Goal: Navigation & Orientation: Find specific page/section

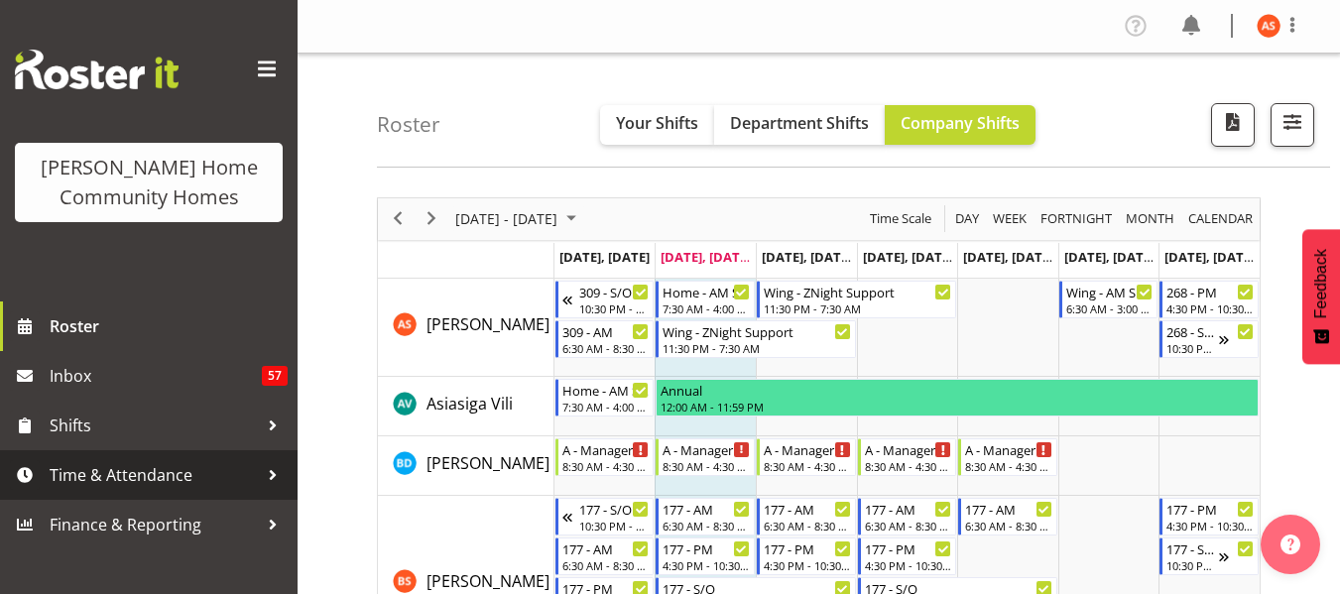
click at [159, 492] on link "Time & Attendance" at bounding box center [149, 475] width 298 height 50
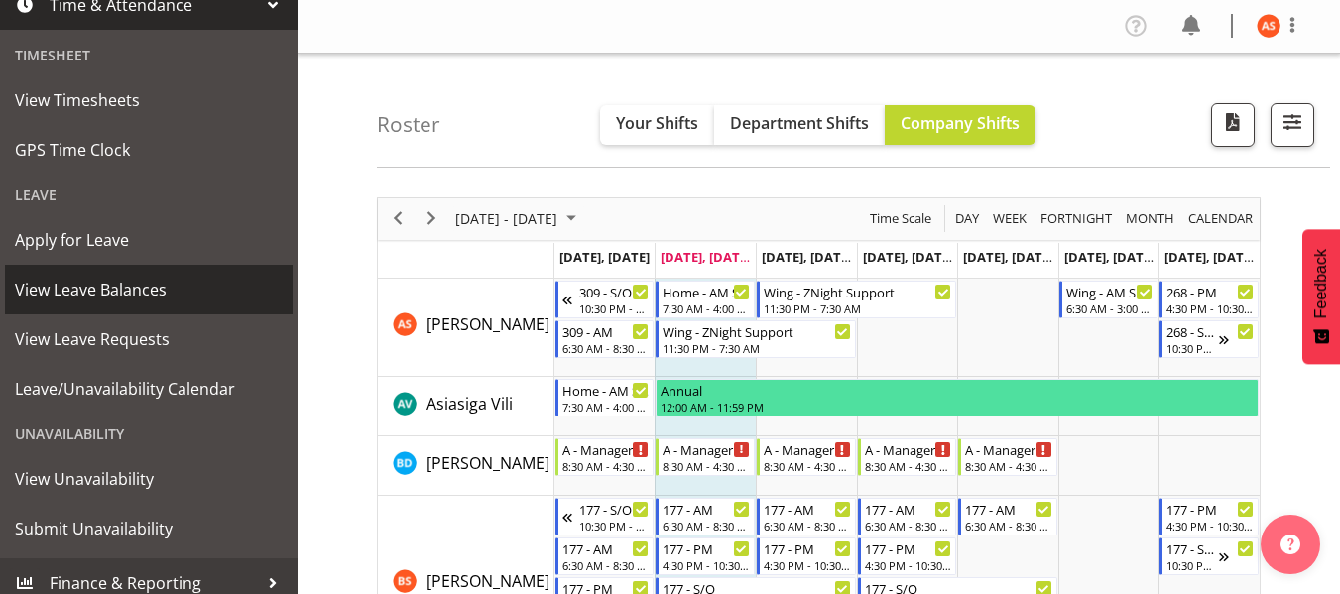
scroll to position [476, 0]
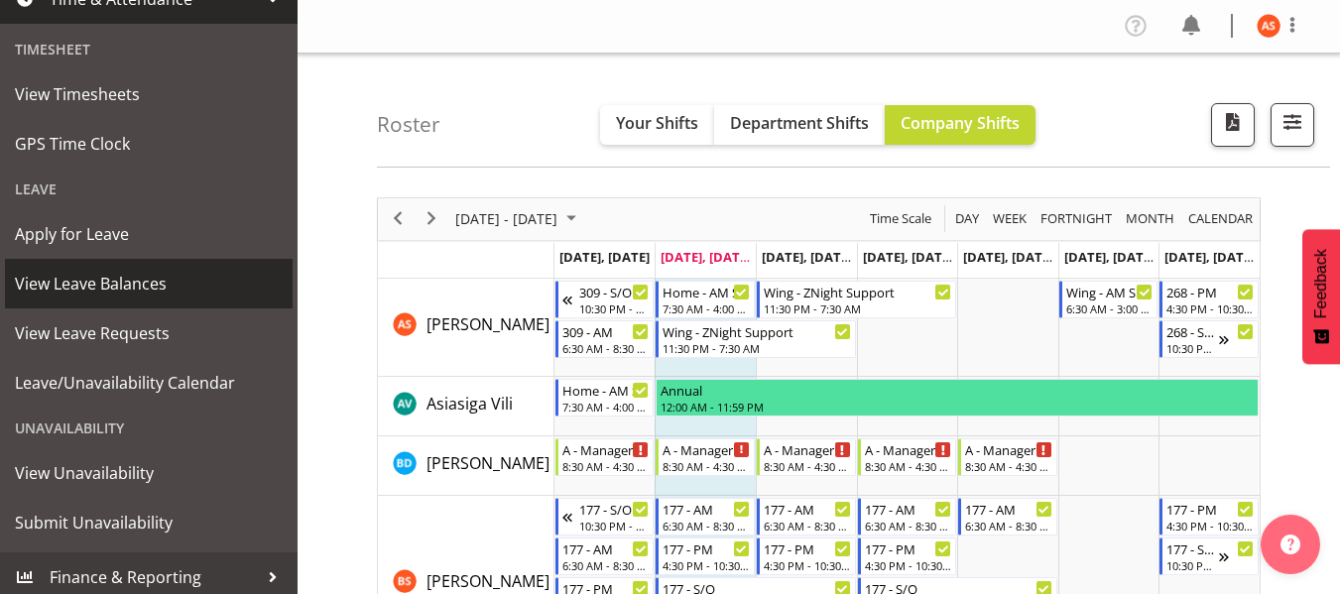
click at [135, 291] on span "View Leave Balances" at bounding box center [149, 284] width 268 height 30
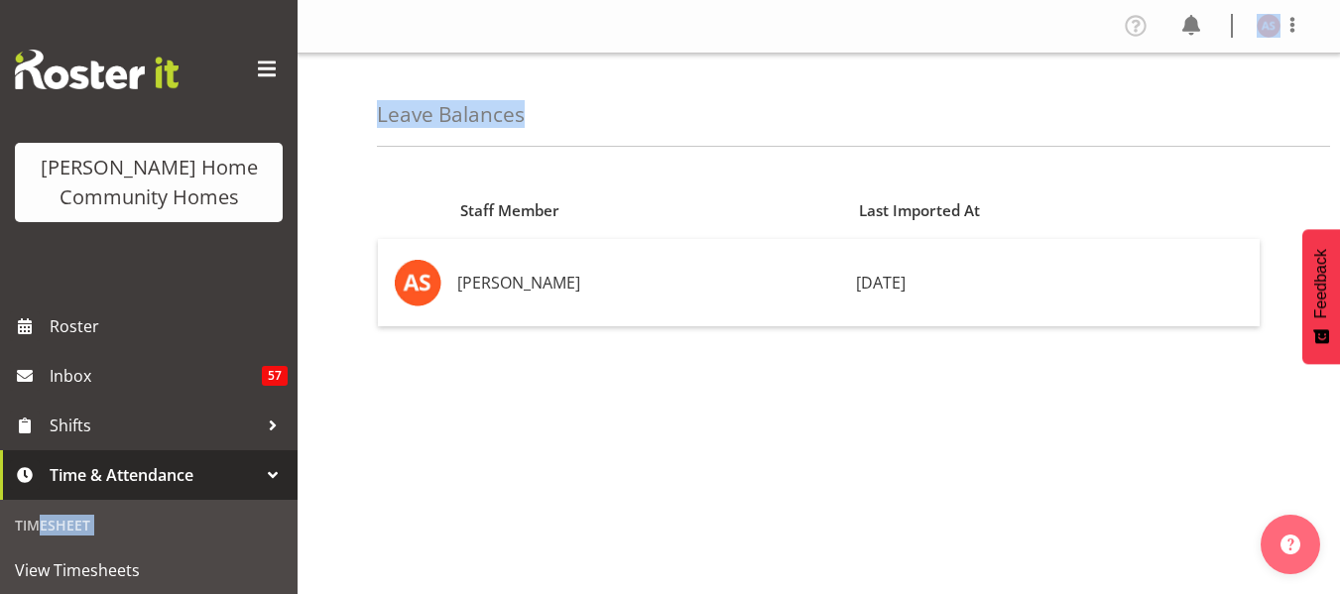
drag, startPoint x: 298, startPoint y: 306, endPoint x: 290, endPoint y: 399, distance: 93.6
click at [290, 399] on div "[PERSON_NAME] Home Community Homes Roster Inbox 57 Shifts Time & Attendance Tim…" at bounding box center [670, 477] width 1340 height 955
click at [465, 370] on div "Staff Member Last Imported At [PERSON_NAME] [DATE]" at bounding box center [858, 559] width 963 height 794
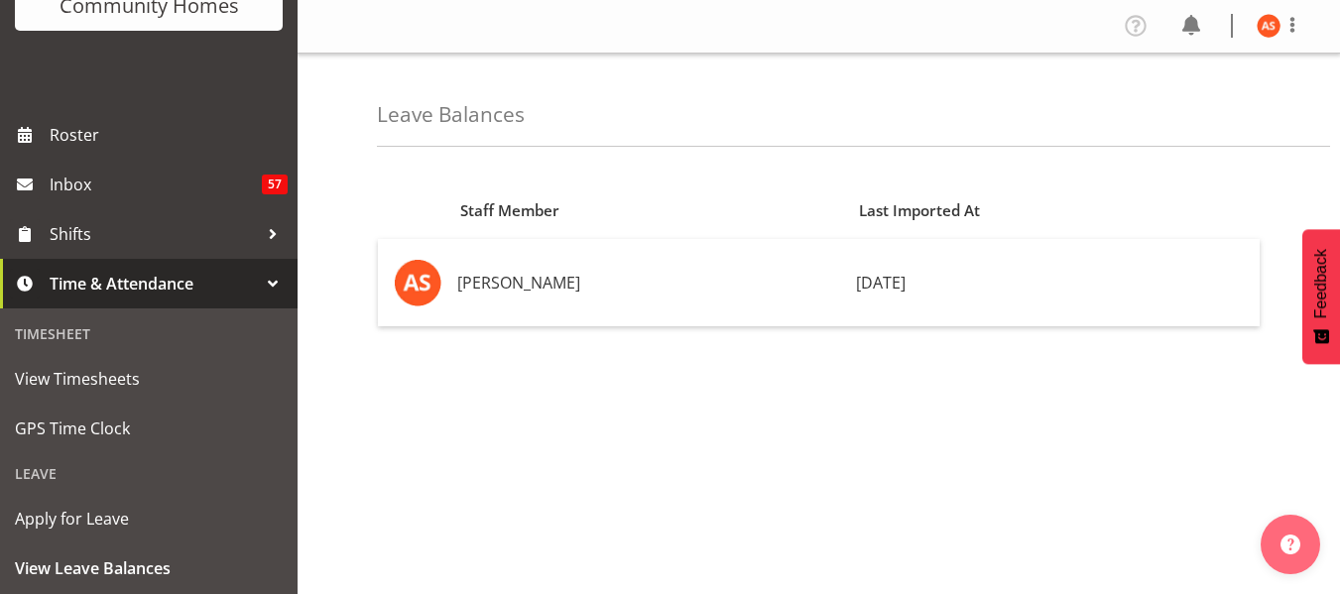
scroll to position [199, 0]
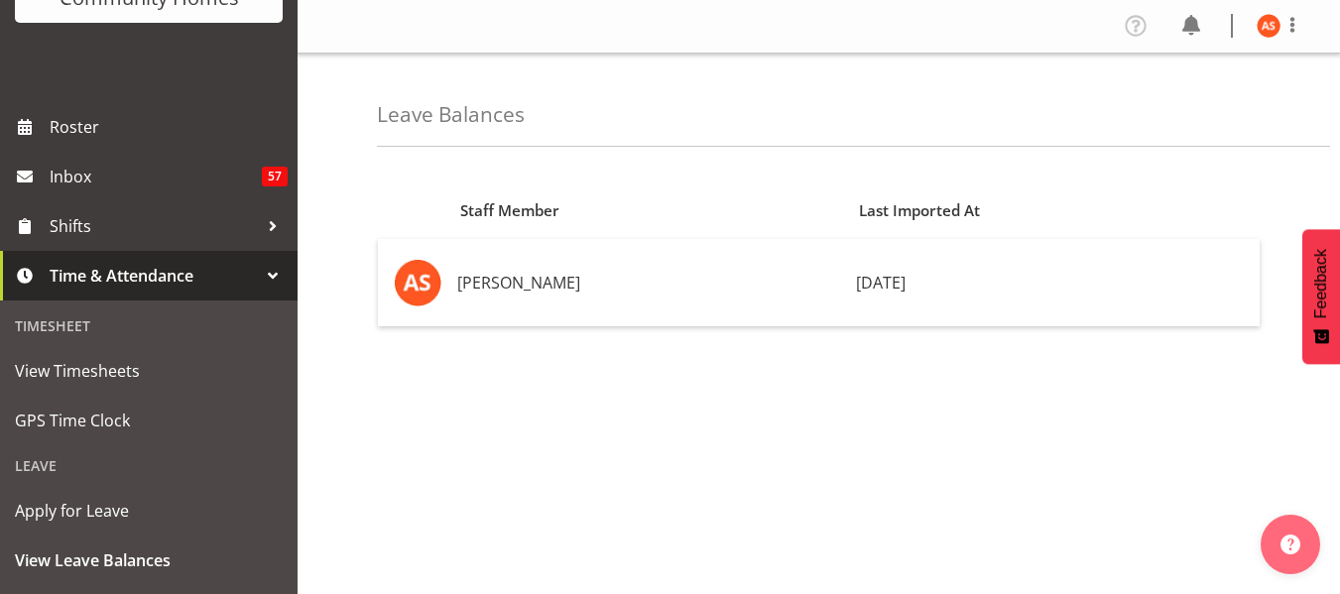
click at [234, 285] on span "Time & Attendance" at bounding box center [154, 276] width 208 height 30
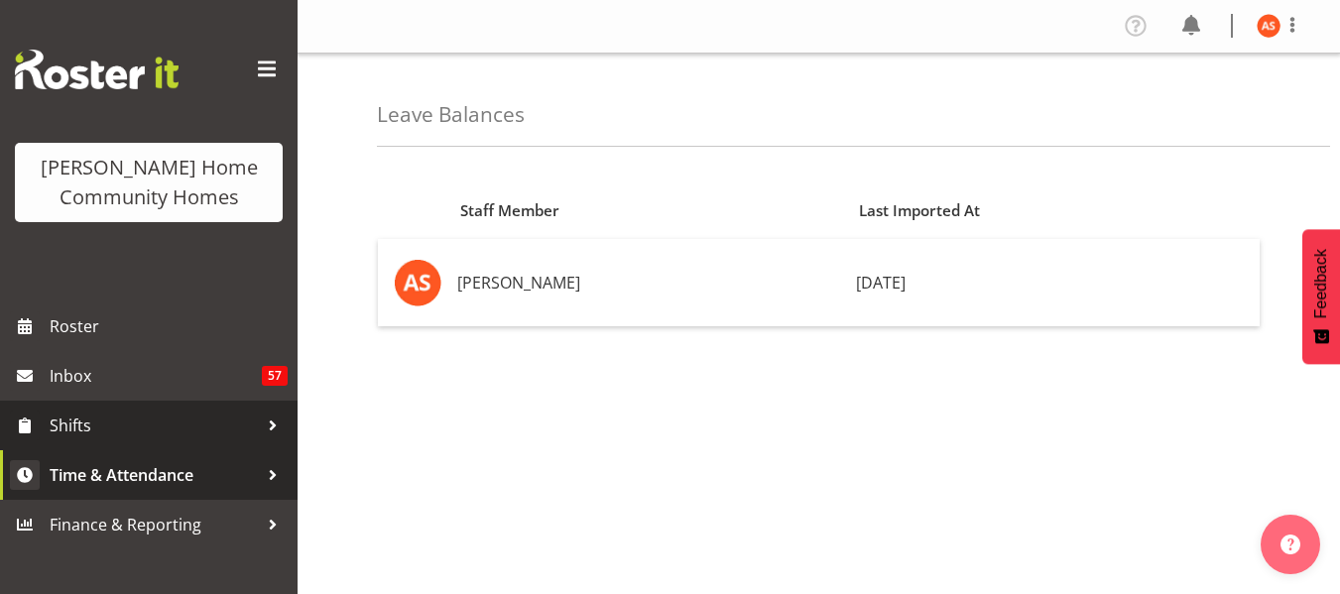
scroll to position [0, 0]
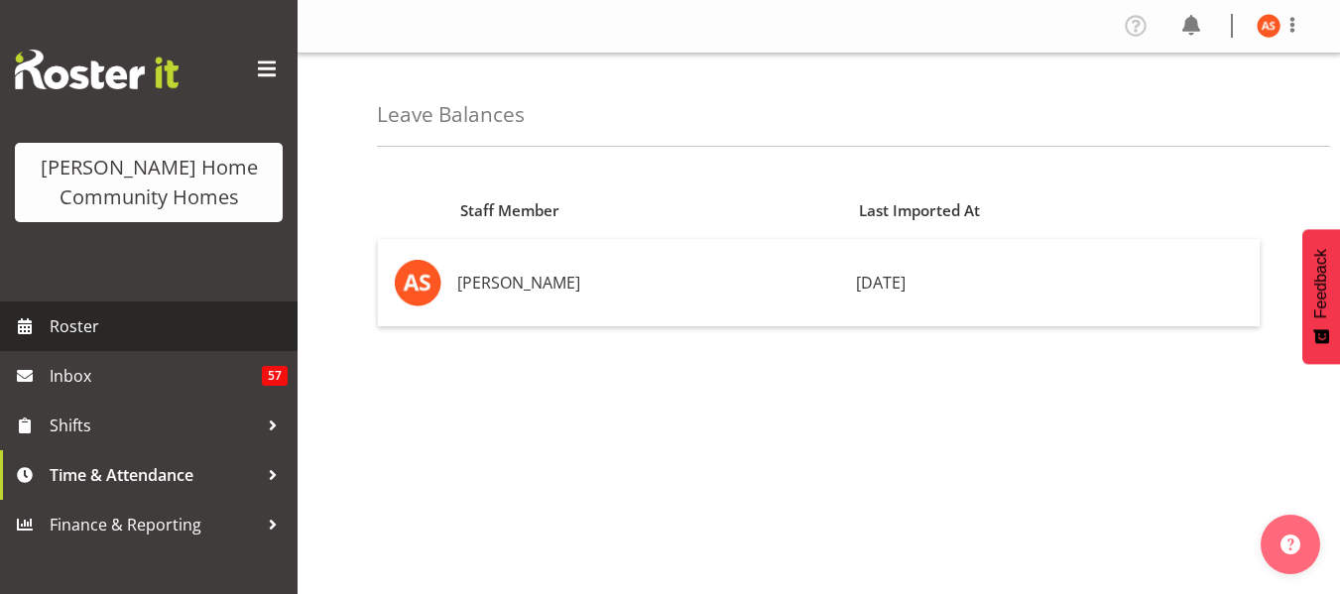
click at [125, 325] on span "Roster" at bounding box center [169, 326] width 238 height 30
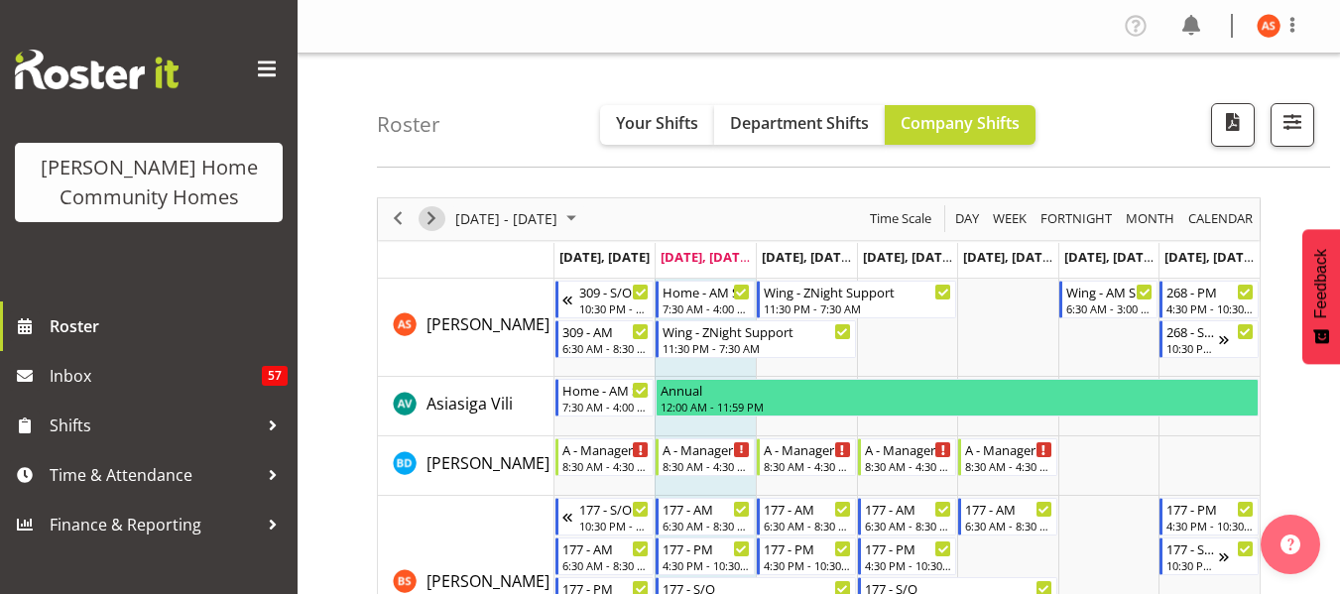
click at [436, 218] on span "Next" at bounding box center [432, 218] width 24 height 25
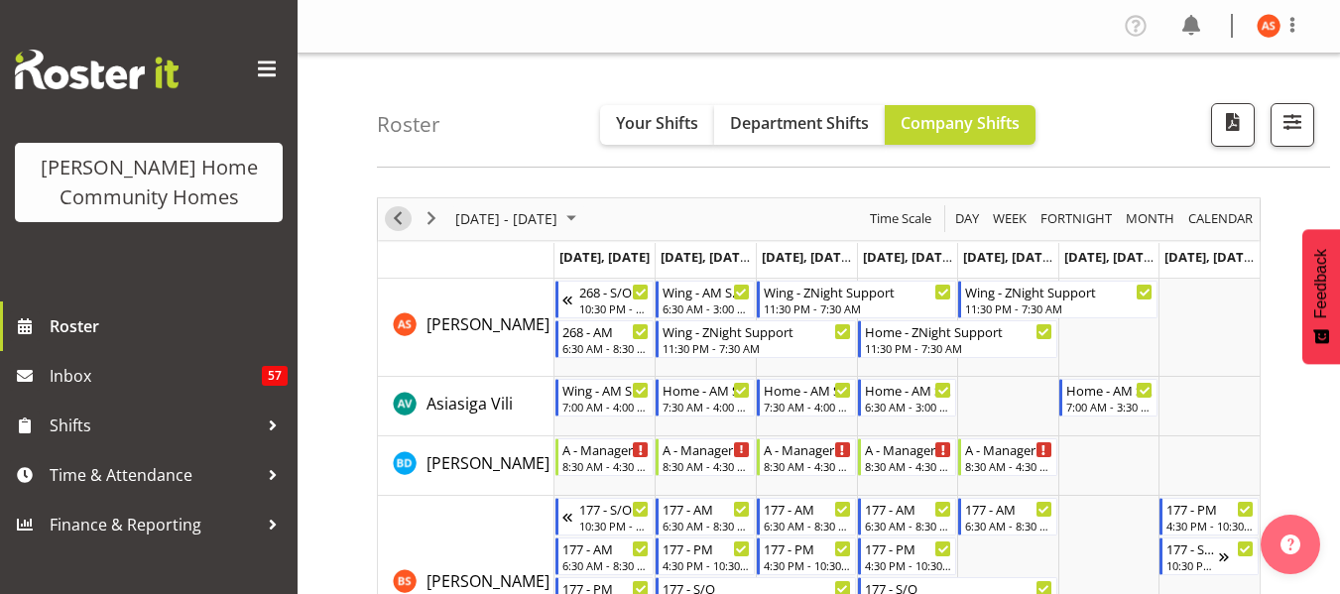
click at [408, 220] on span "Previous" at bounding box center [398, 218] width 24 height 25
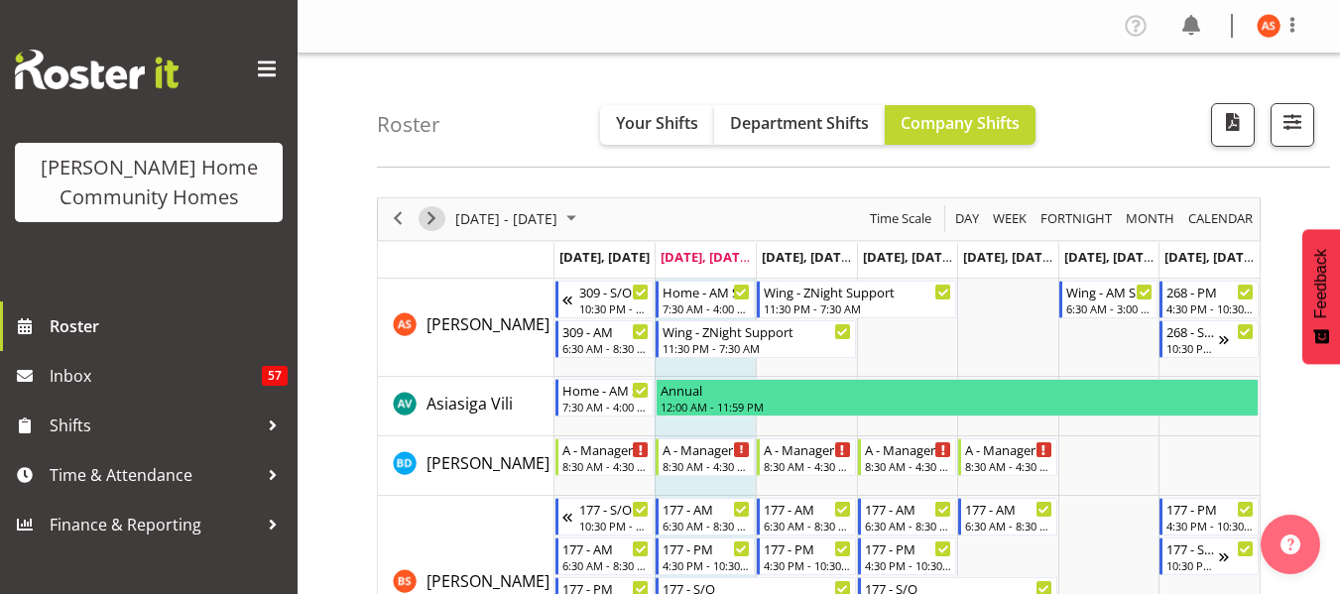
click at [437, 212] on span "Next" at bounding box center [432, 218] width 24 height 25
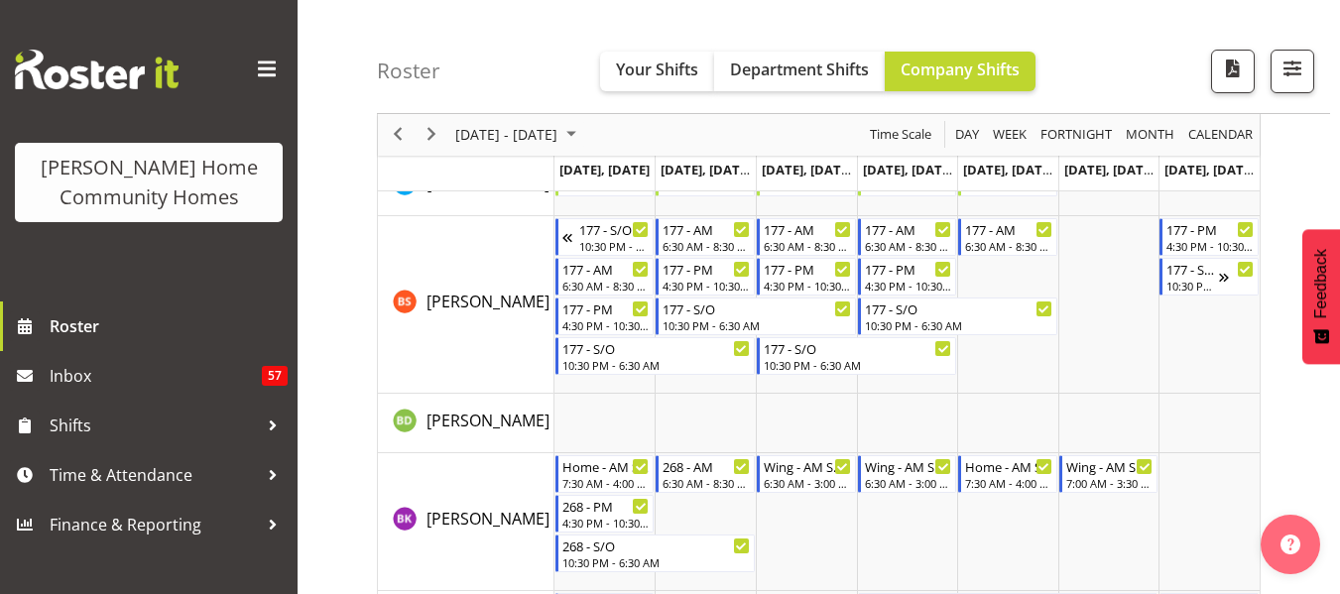
scroll to position [317, 0]
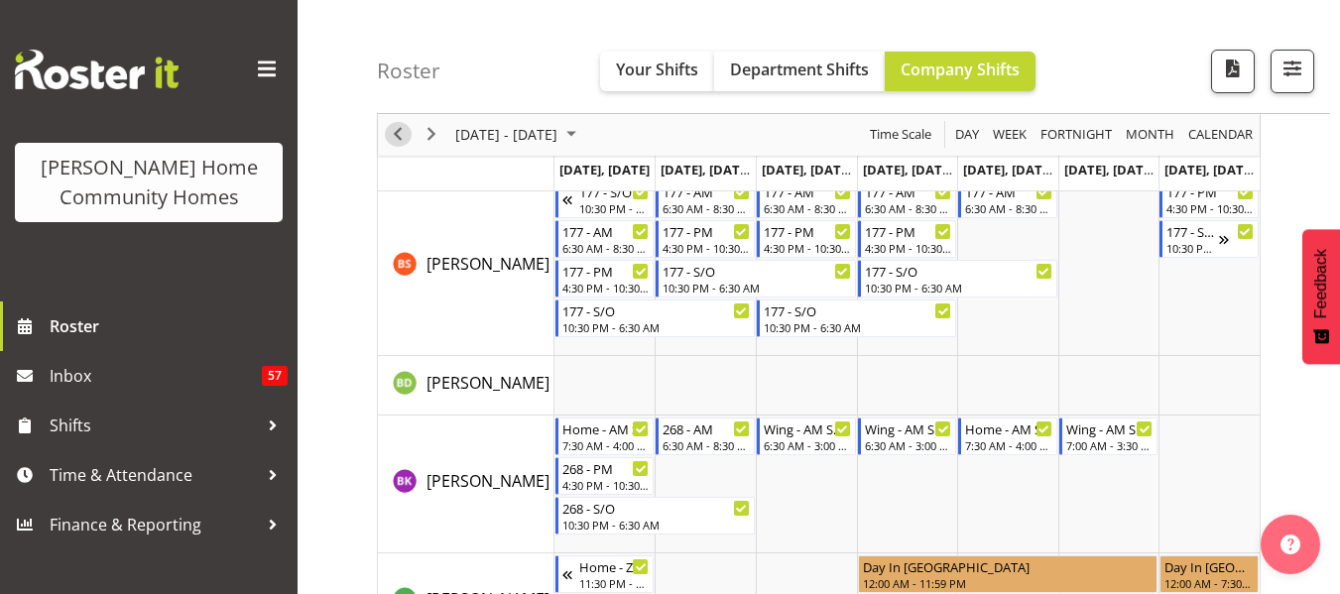
click at [400, 136] on span "Previous" at bounding box center [398, 135] width 24 height 25
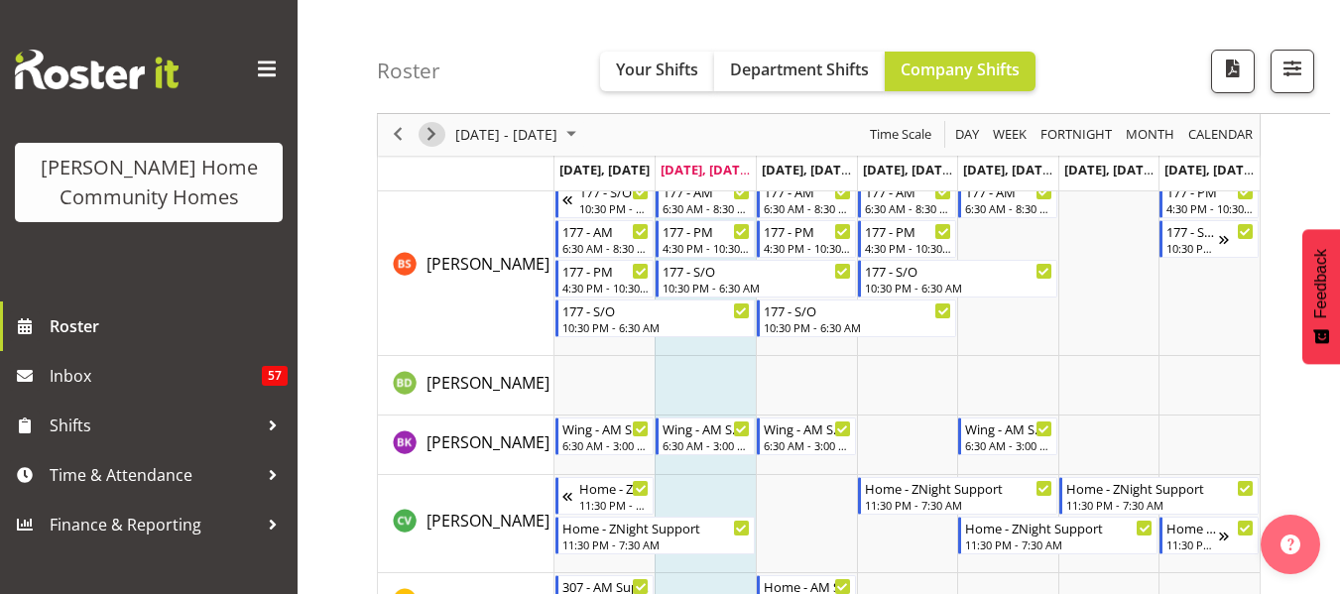
click at [437, 130] on span "Next" at bounding box center [432, 135] width 24 height 25
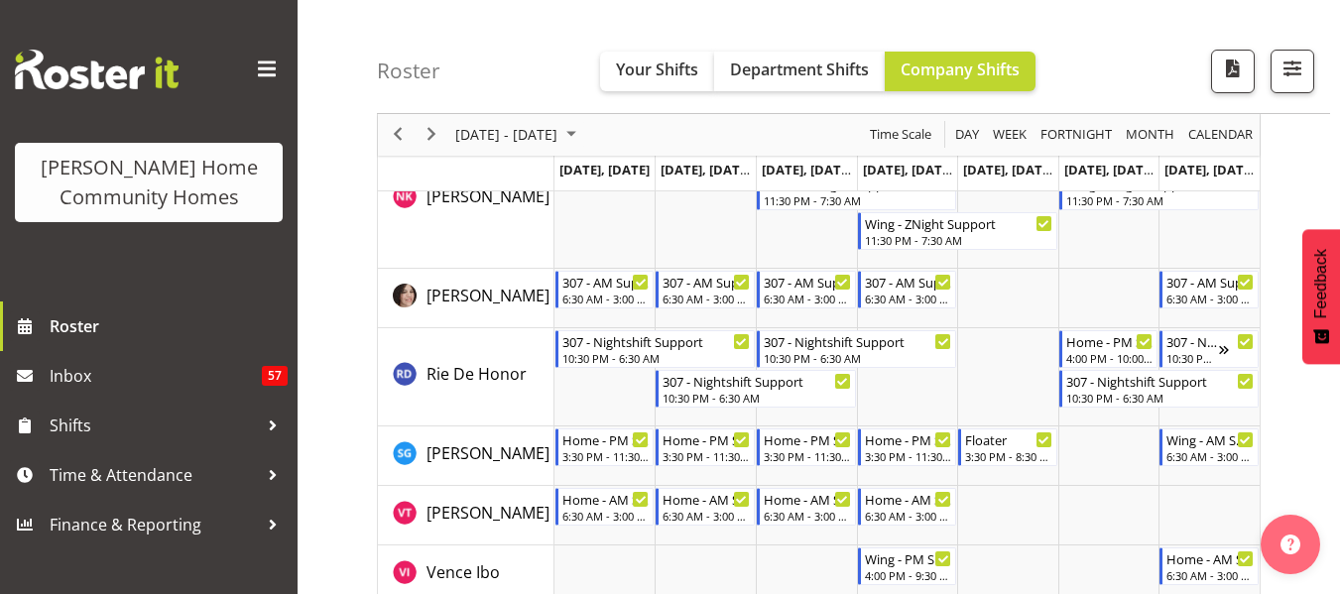
scroll to position [2896, 0]
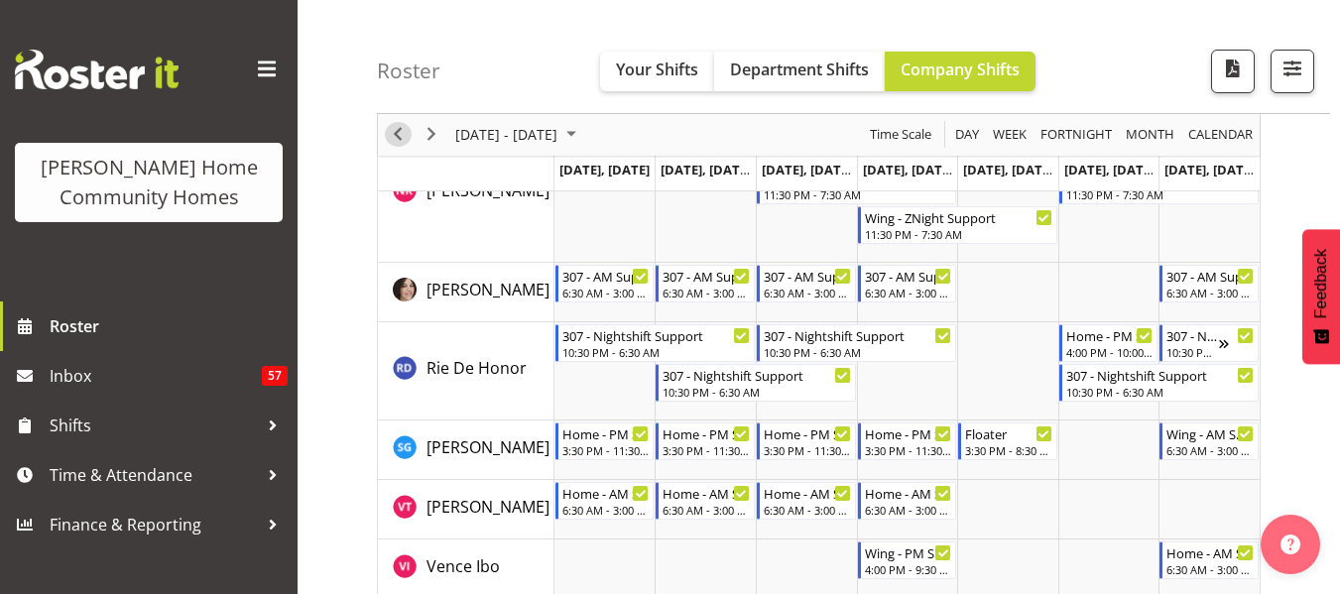
click at [393, 129] on span "Previous" at bounding box center [398, 135] width 24 height 25
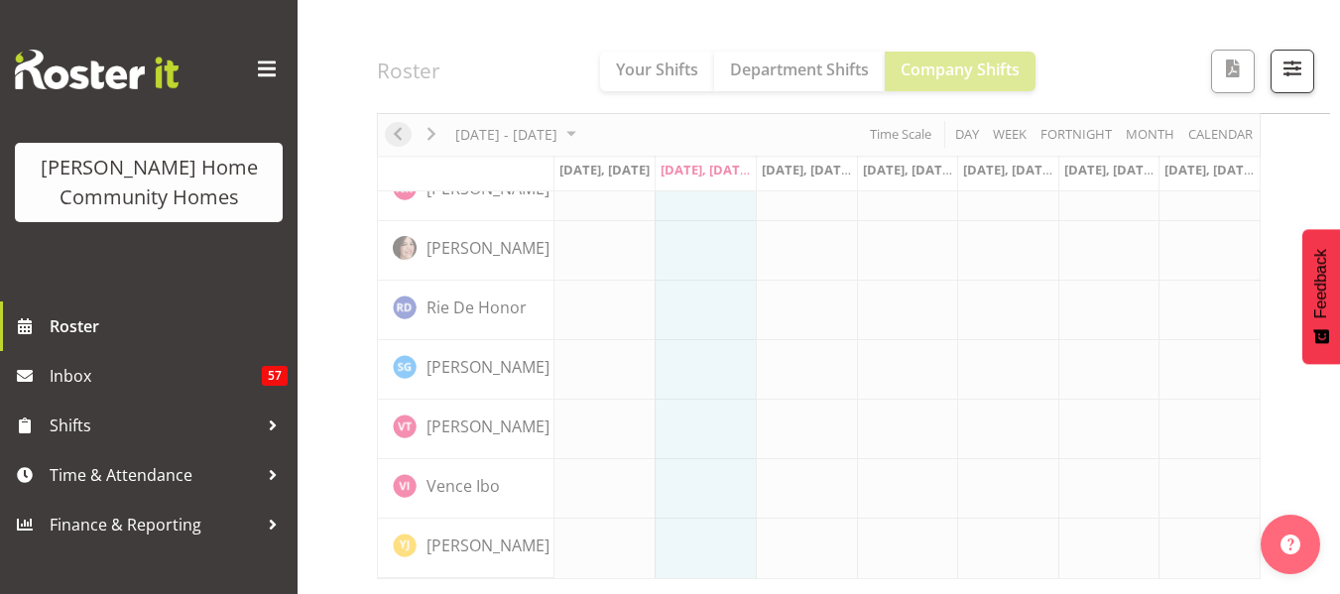
scroll to position [1605, 0]
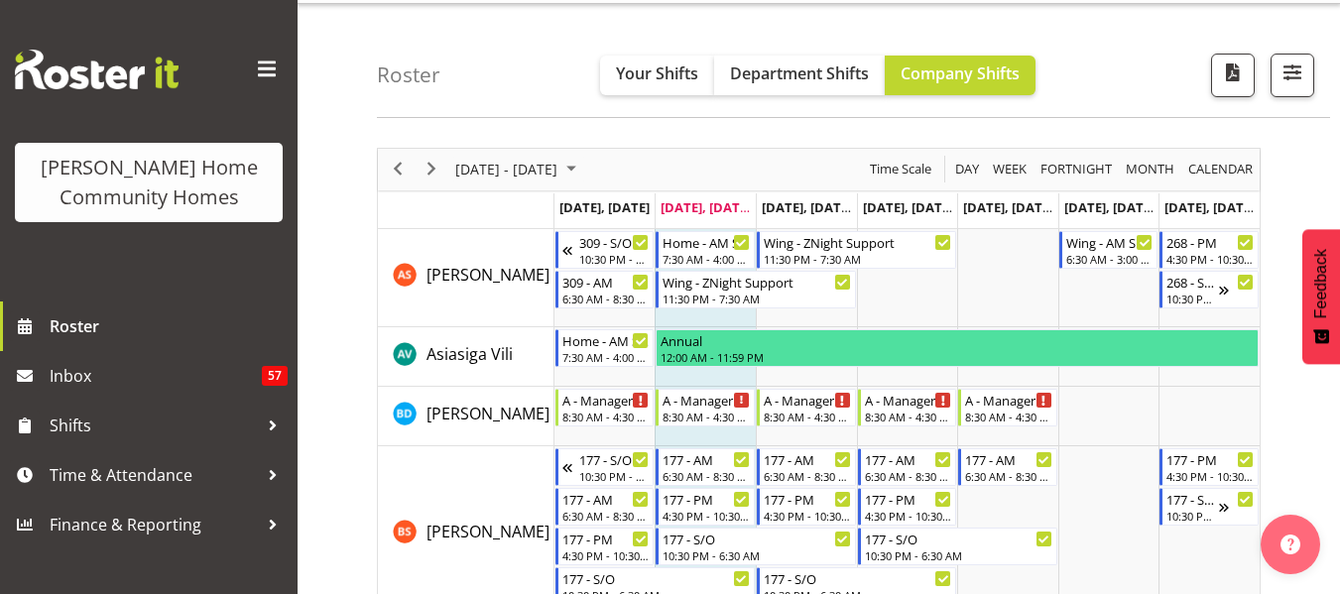
scroll to position [4, 0]
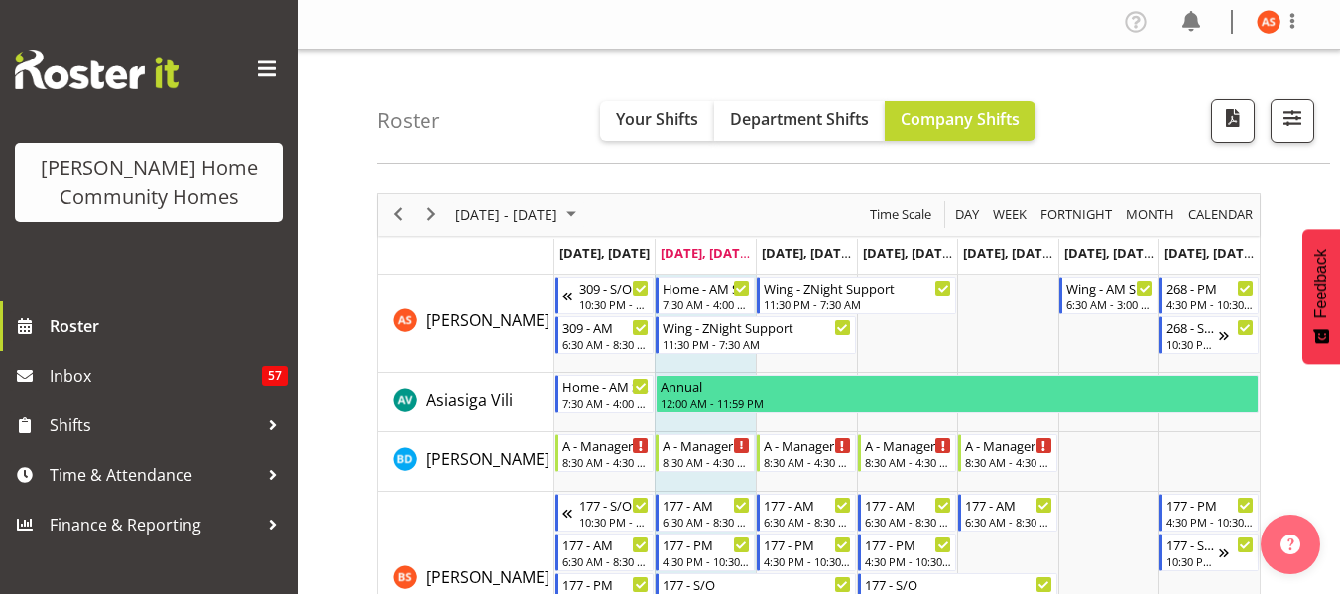
click at [750, 149] on div "Roster Your Shifts Department Shifts Company Shifts All Locations Clear [STREET…" at bounding box center [853, 107] width 953 height 114
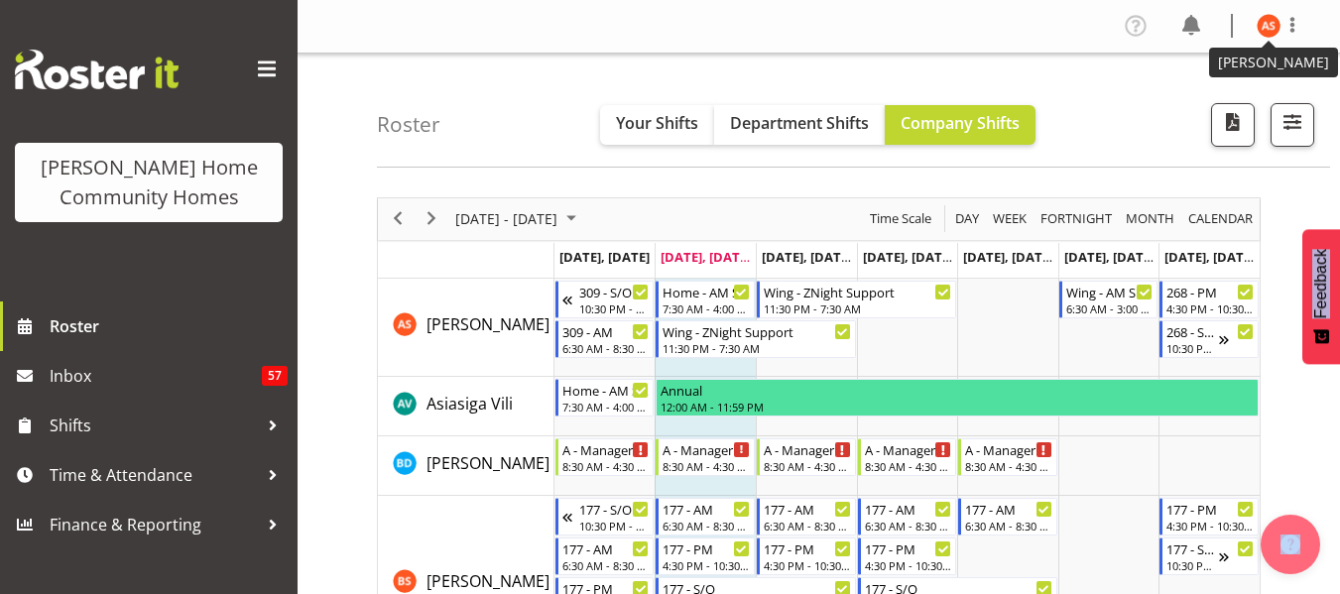
click at [1263, 28] on img at bounding box center [1269, 26] width 24 height 24
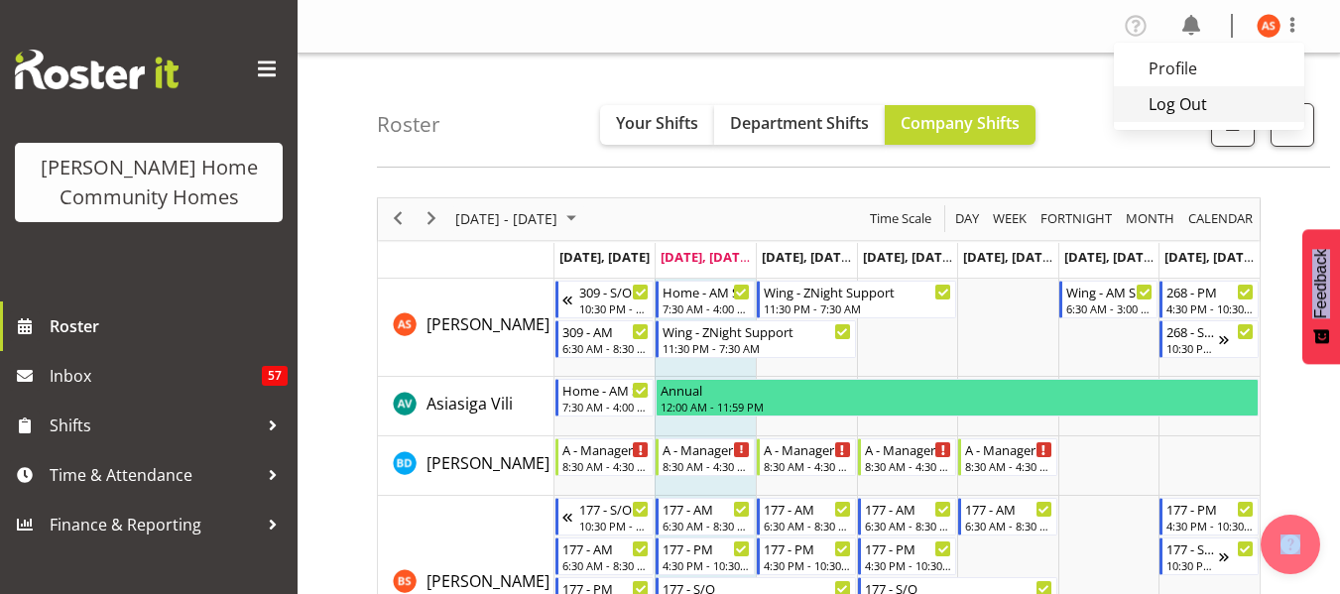
click at [1204, 110] on link "Log Out" at bounding box center [1209, 104] width 190 height 36
